Goal: Contribute content: Add original content to the website for others to see

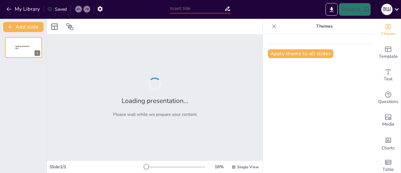
type input "Історичні джерела: Вікно у минуле"
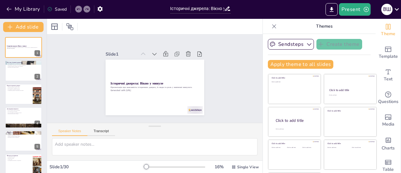
checkbox input "true"
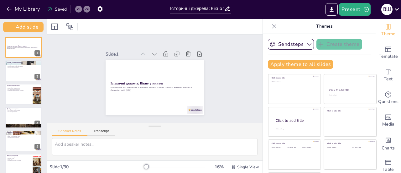
checkbox input "true"
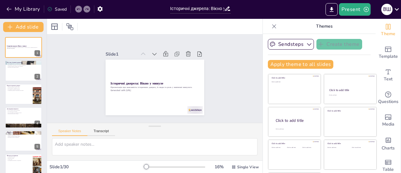
checkbox input "true"
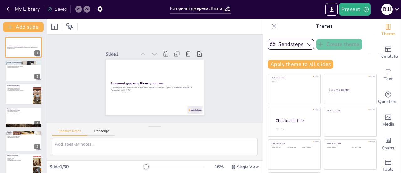
checkbox input "true"
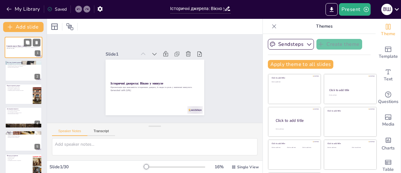
checkbox input "true"
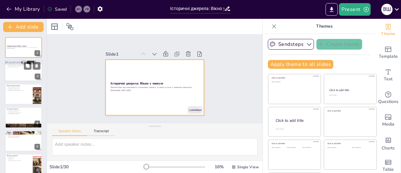
checkbox input "true"
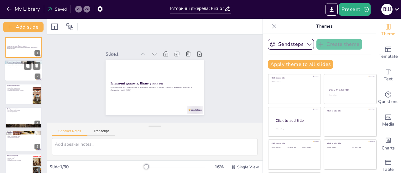
click at [21, 76] on div at bounding box center [24, 70] width 38 height 21
type textarea "Історичні джерела є основою для вивчення минулого. Вони дозволяють нам отримати…"
checkbox input "true"
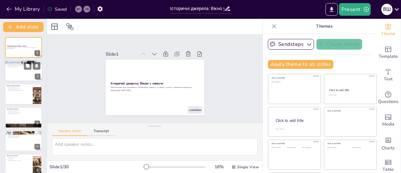
checkbox input "true"
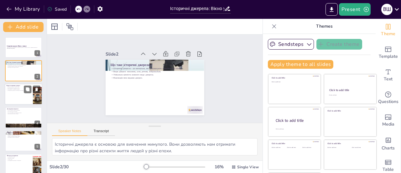
checkbox input "true"
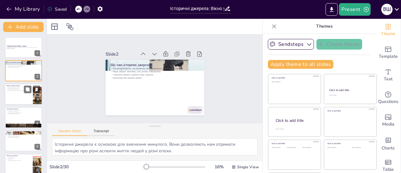
checkbox input "true"
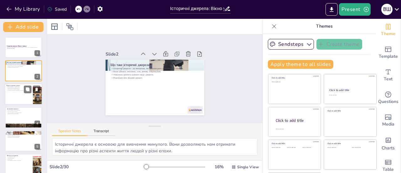
checkbox input "true"
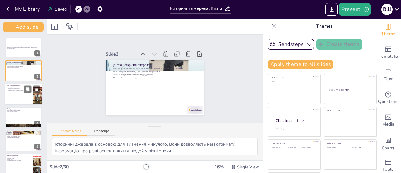
click at [24, 96] on div at bounding box center [24, 93] width 38 height 21
type textarea "Письмові джерела є основним способом передачі інформації про минуле. Вони допом…"
checkbox input "true"
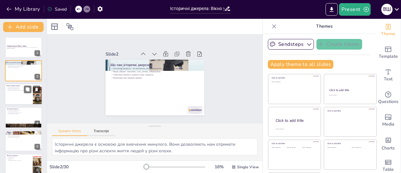
checkbox input "true"
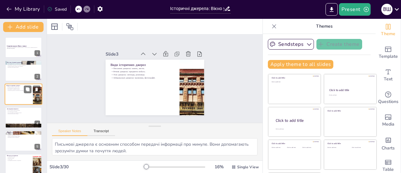
checkbox input "true"
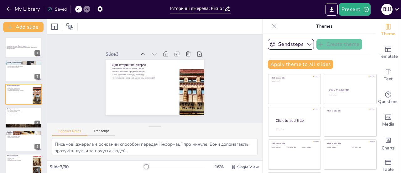
checkbox input "true"
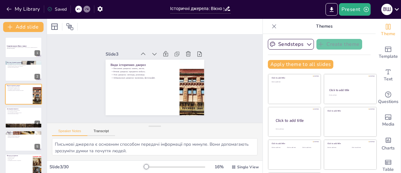
checkbox input "true"
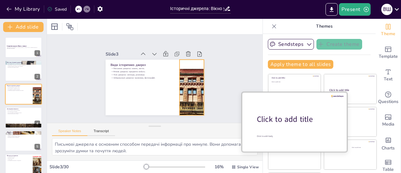
checkbox input "true"
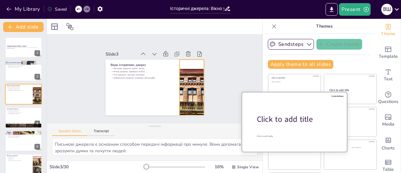
checkbox input "true"
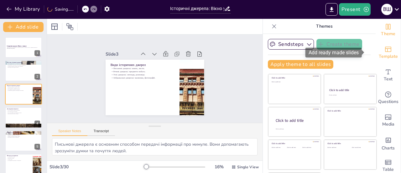
click at [384, 44] on div "Template" at bounding box center [388, 52] width 25 height 23
checkbox input "true"
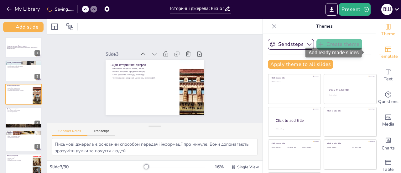
checkbox input "true"
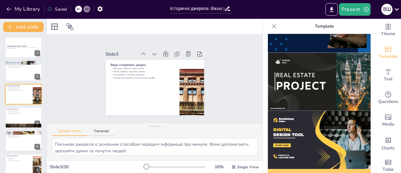
scroll to position [532, 0]
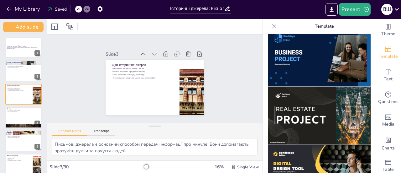
click at [314, 88] on img at bounding box center [319, 116] width 103 height 58
checkbox input "true"
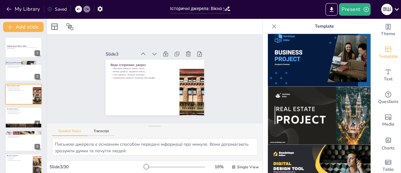
checkbox input "true"
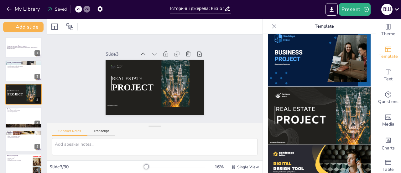
checkbox input "true"
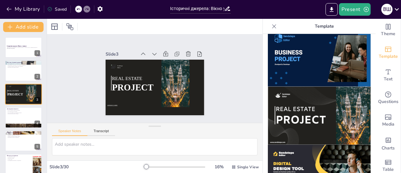
checkbox input "true"
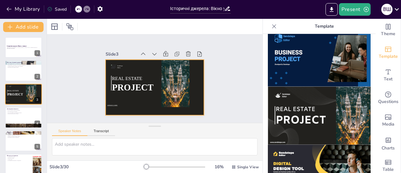
checkbox input "true"
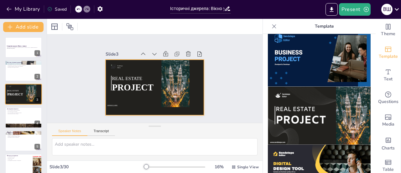
checkbox input "true"
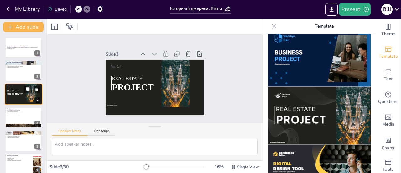
checkbox input "true"
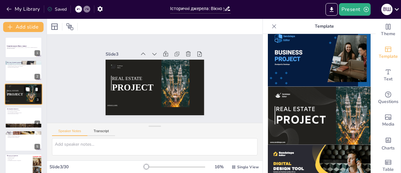
checkbox input "true"
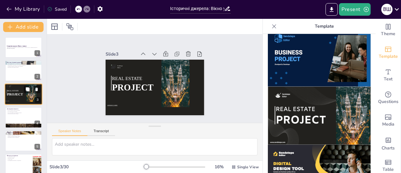
checkbox input "true"
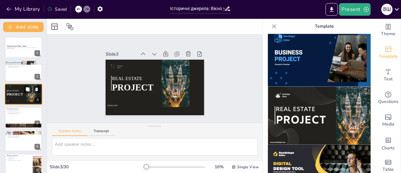
checkbox input "true"
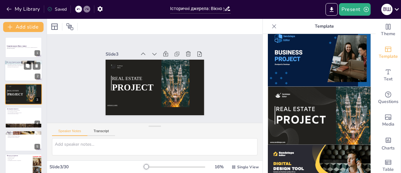
checkbox input "true"
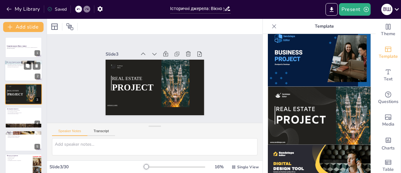
click at [25, 74] on div at bounding box center [24, 70] width 38 height 21
type textarea "Історичні джерела є основою для вивчення минулого. Вони дозволяють нам отримати…"
checkbox input "true"
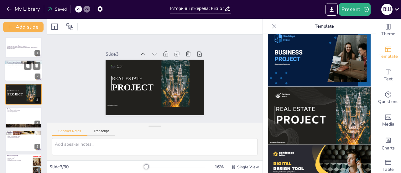
checkbox input "true"
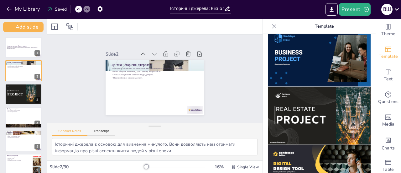
checkbox input "true"
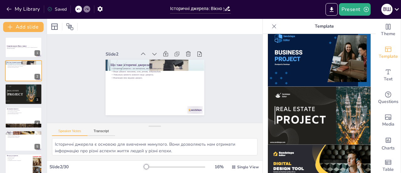
checkbox input "true"
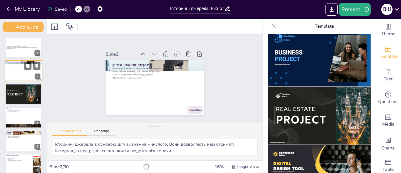
checkbox input "true"
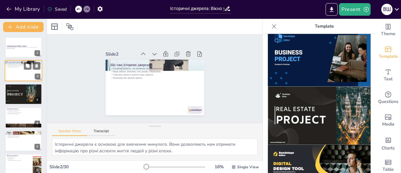
checkbox input "true"
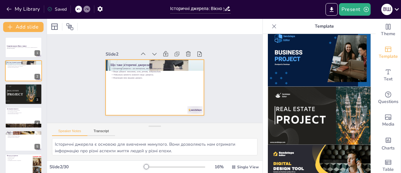
checkbox input "true"
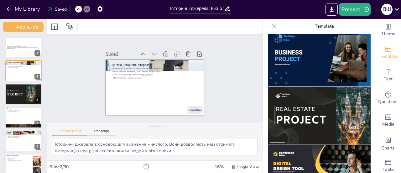
checkbox input "true"
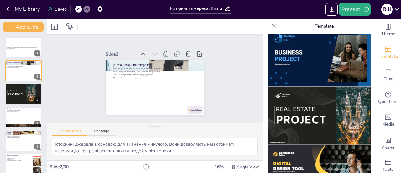
checkbox input "true"
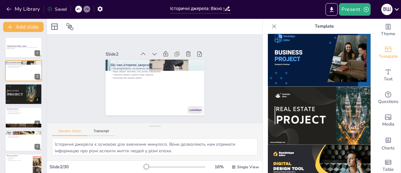
checkbox input "true"
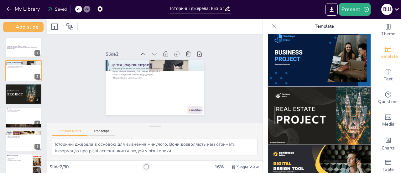
checkbox input "true"
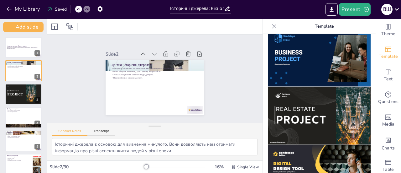
checkbox input "true"
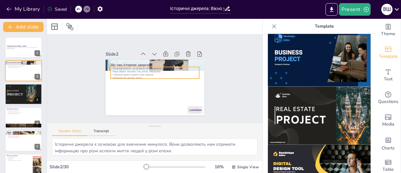
checkbox input "true"
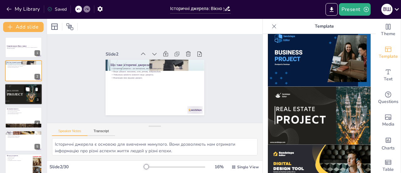
click at [18, 95] on span "PROJECT" at bounding box center [15, 94] width 16 height 4
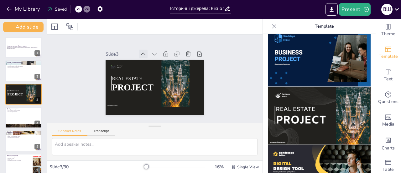
click at [148, 52] on icon at bounding box center [152, 52] width 8 height 8
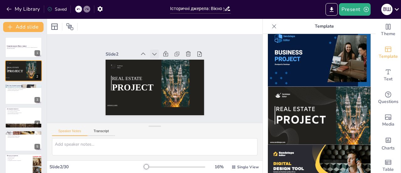
click at [152, 51] on icon at bounding box center [155, 54] width 6 height 6
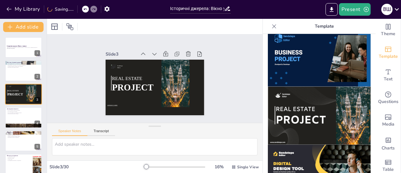
click at [145, 51] on div at bounding box center [170, 54] width 68 height 9
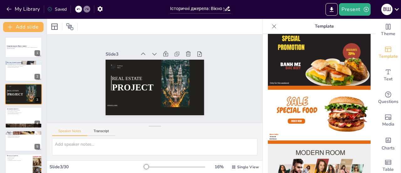
scroll to position [0, 0]
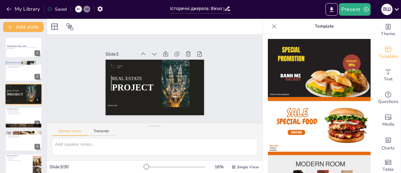
click at [273, 25] on icon at bounding box center [275, 26] width 4 height 4
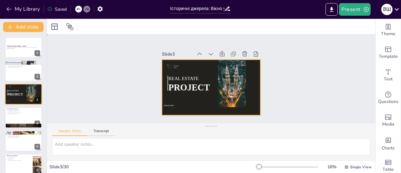
click at [248, 70] on div at bounding box center [211, 88] width 99 height 56
